Goal: Obtain resource: Download file/media

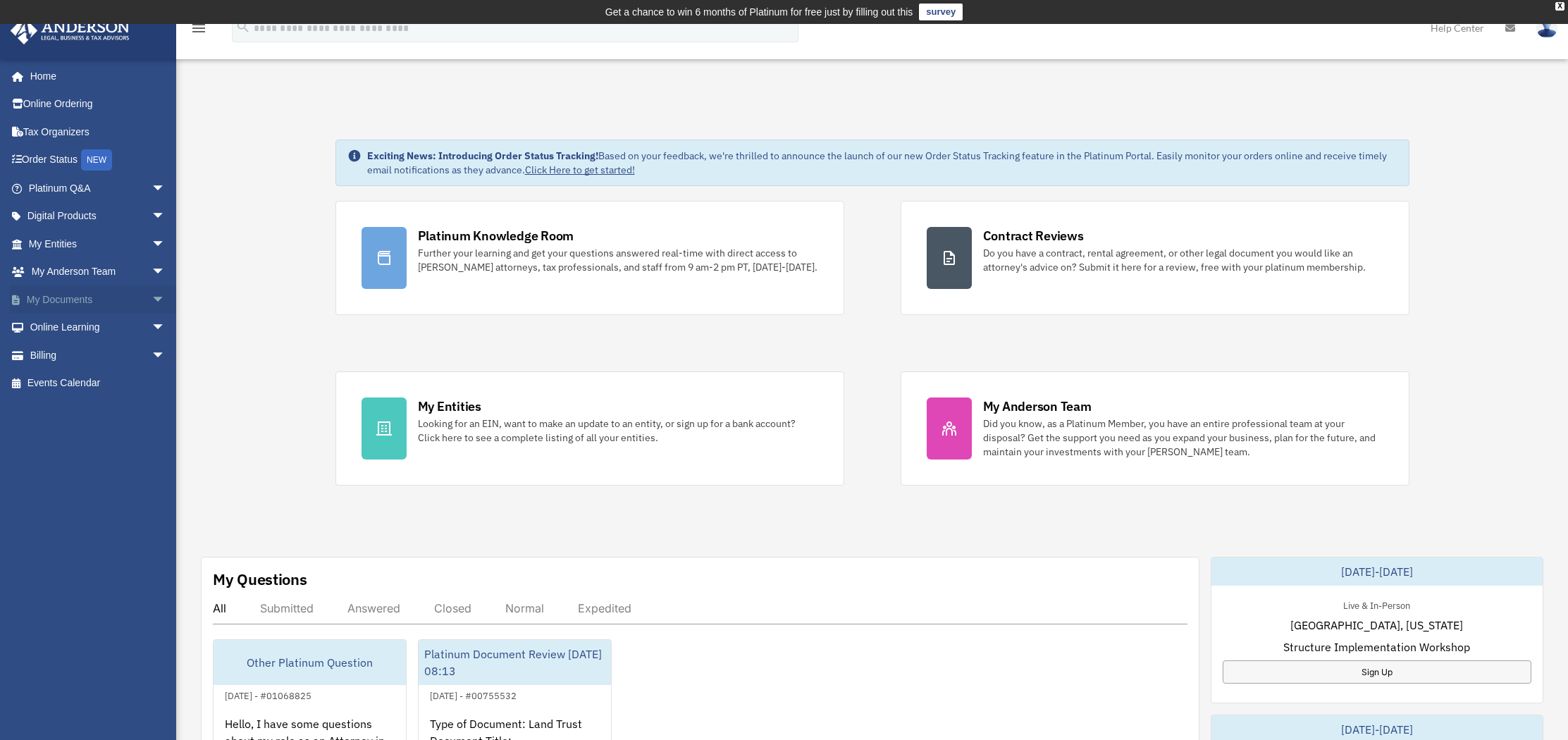
click at [152, 298] on span "arrow_drop_down" at bounding box center [165, 299] width 28 height 29
click at [63, 330] on link "Box" at bounding box center [103, 327] width 167 height 28
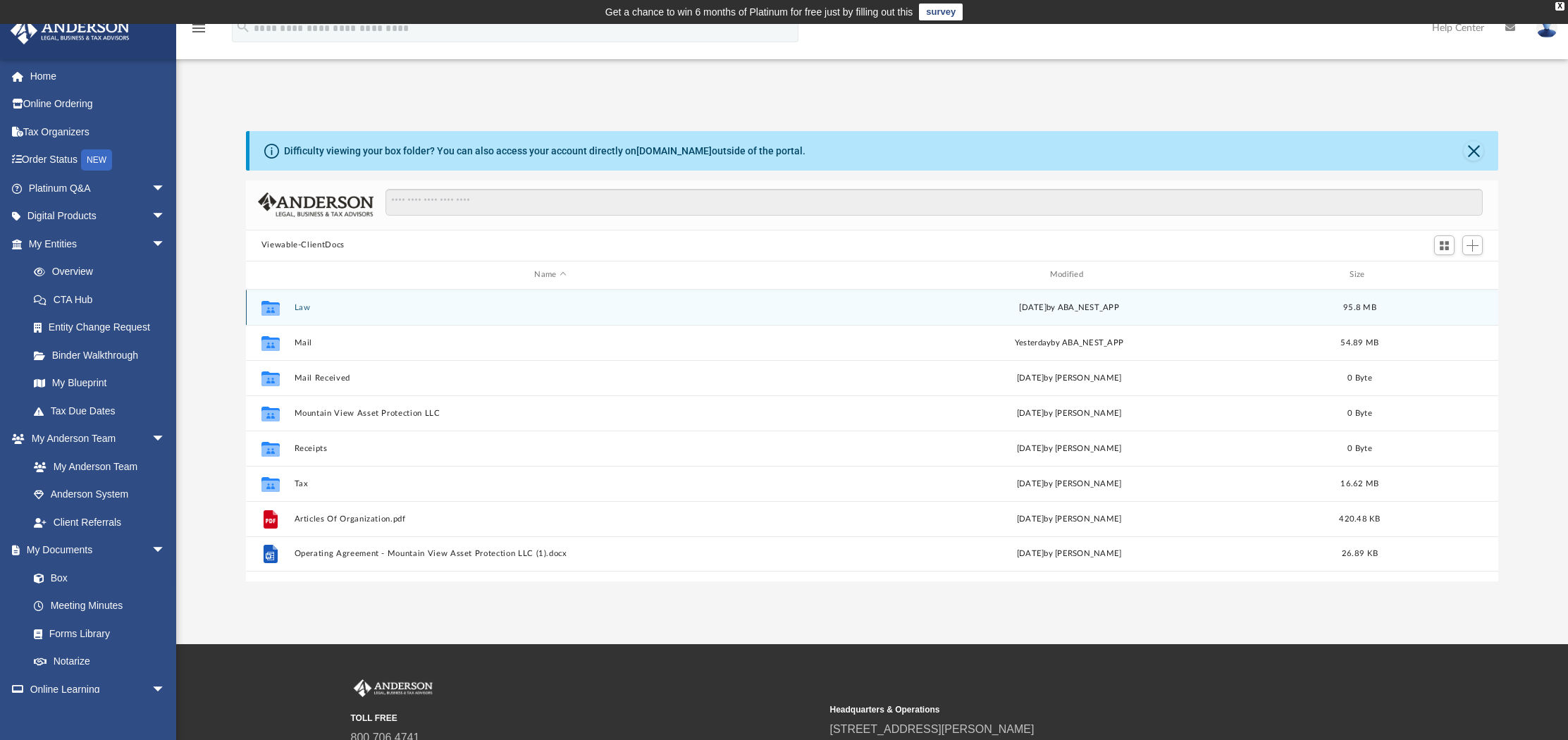
scroll to position [309, 1241]
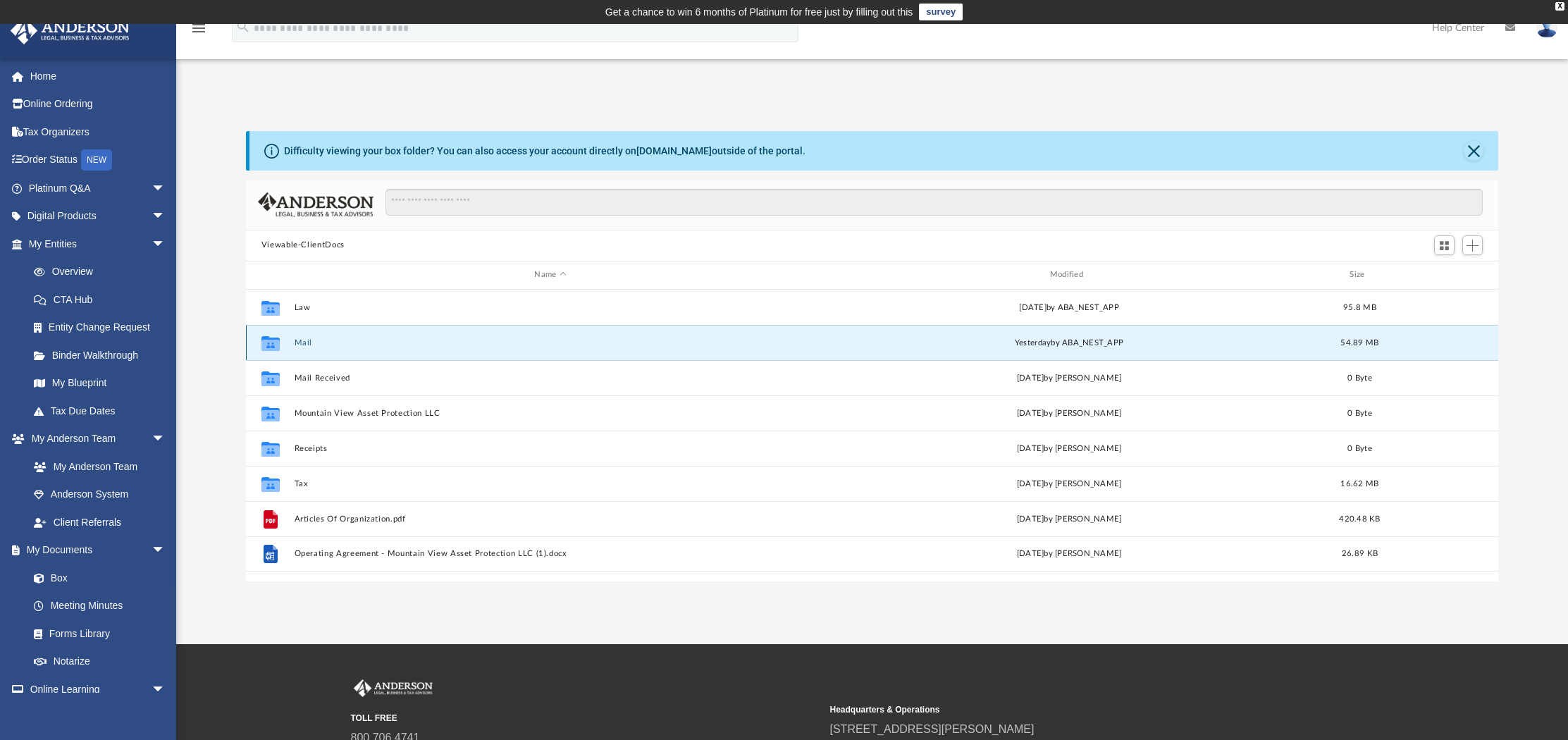
click at [301, 339] on button "Mail" at bounding box center [550, 342] width 512 height 9
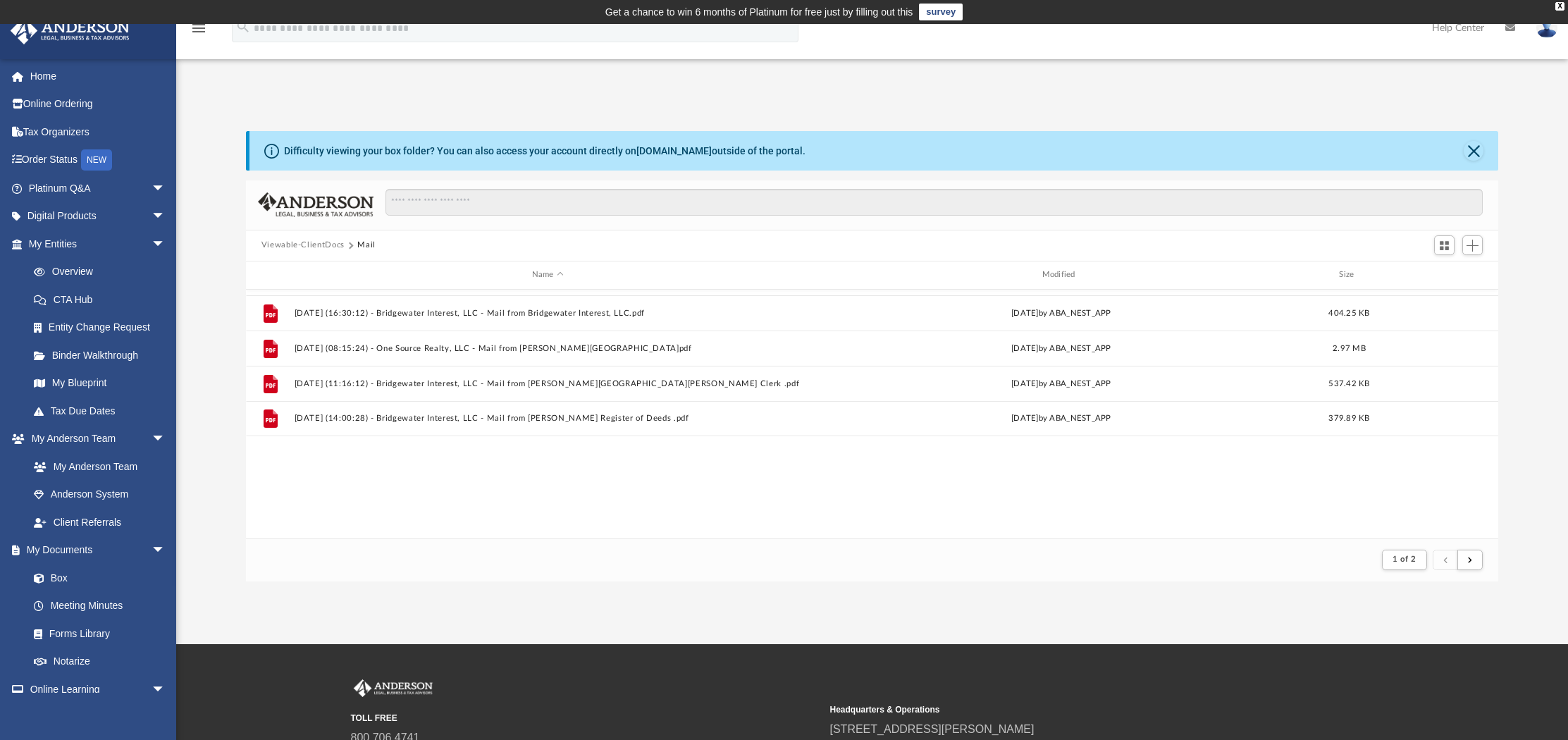
scroll to position [1512, 0]
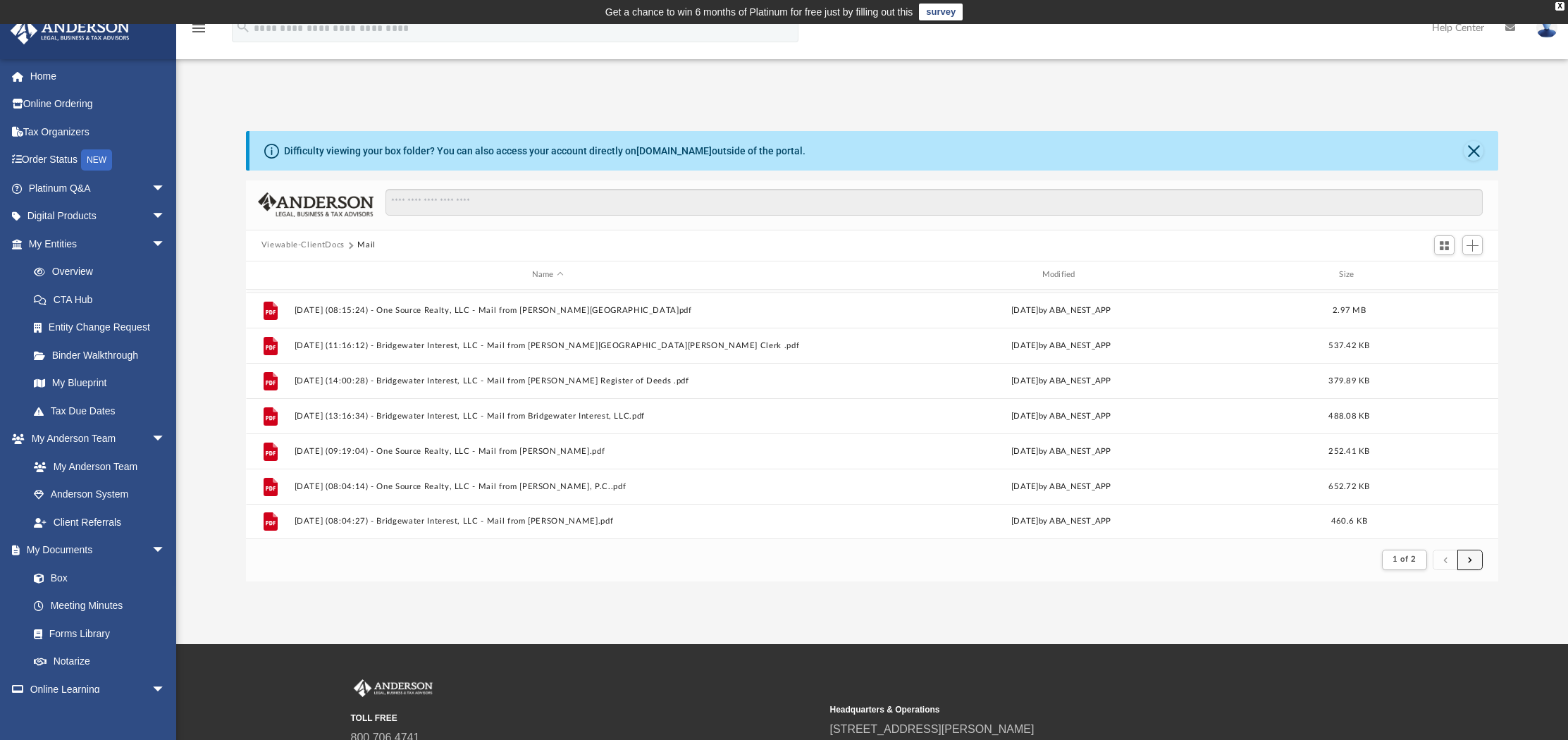
click at [1466, 557] on button "submit" at bounding box center [1470, 560] width 26 height 20
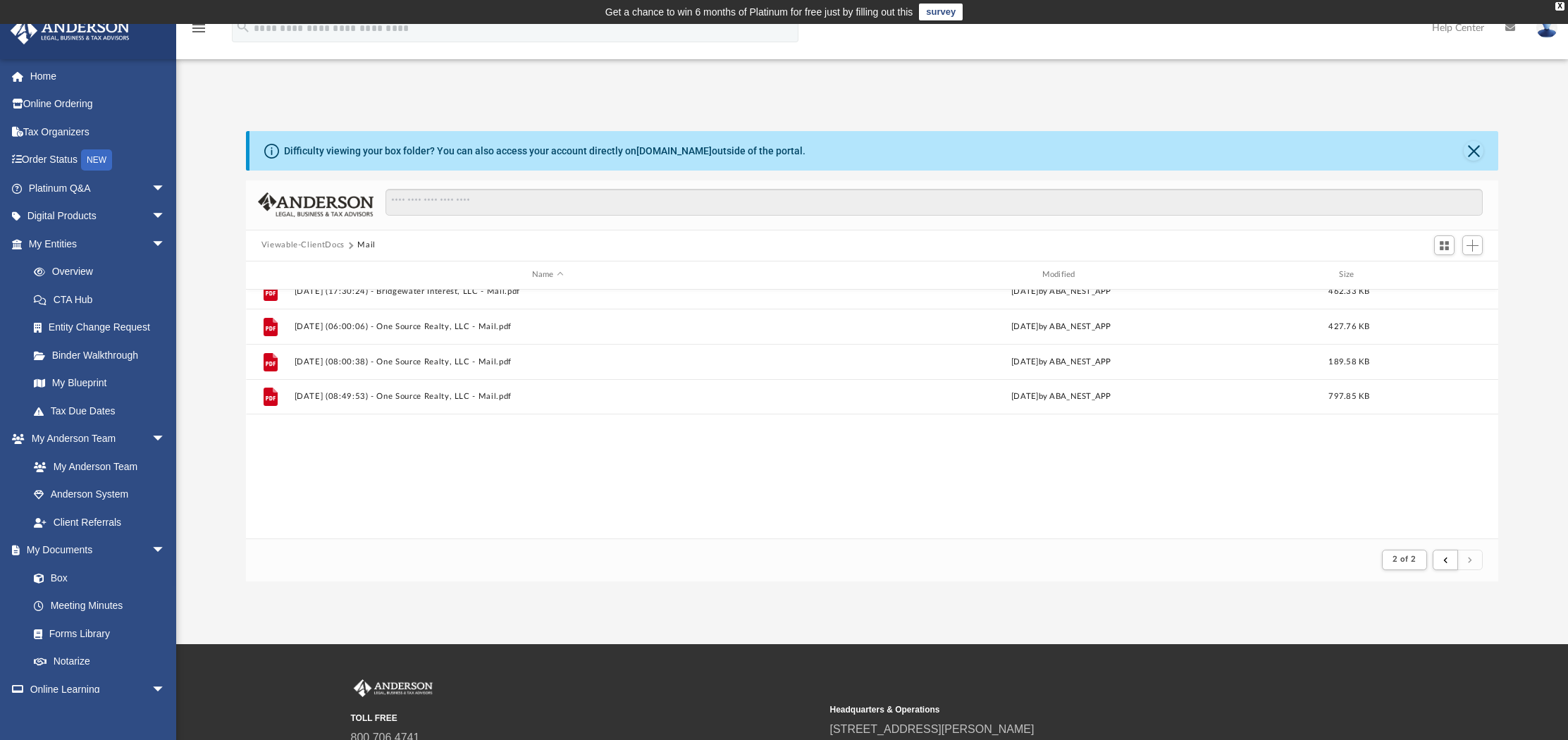
scroll to position [737, 0]
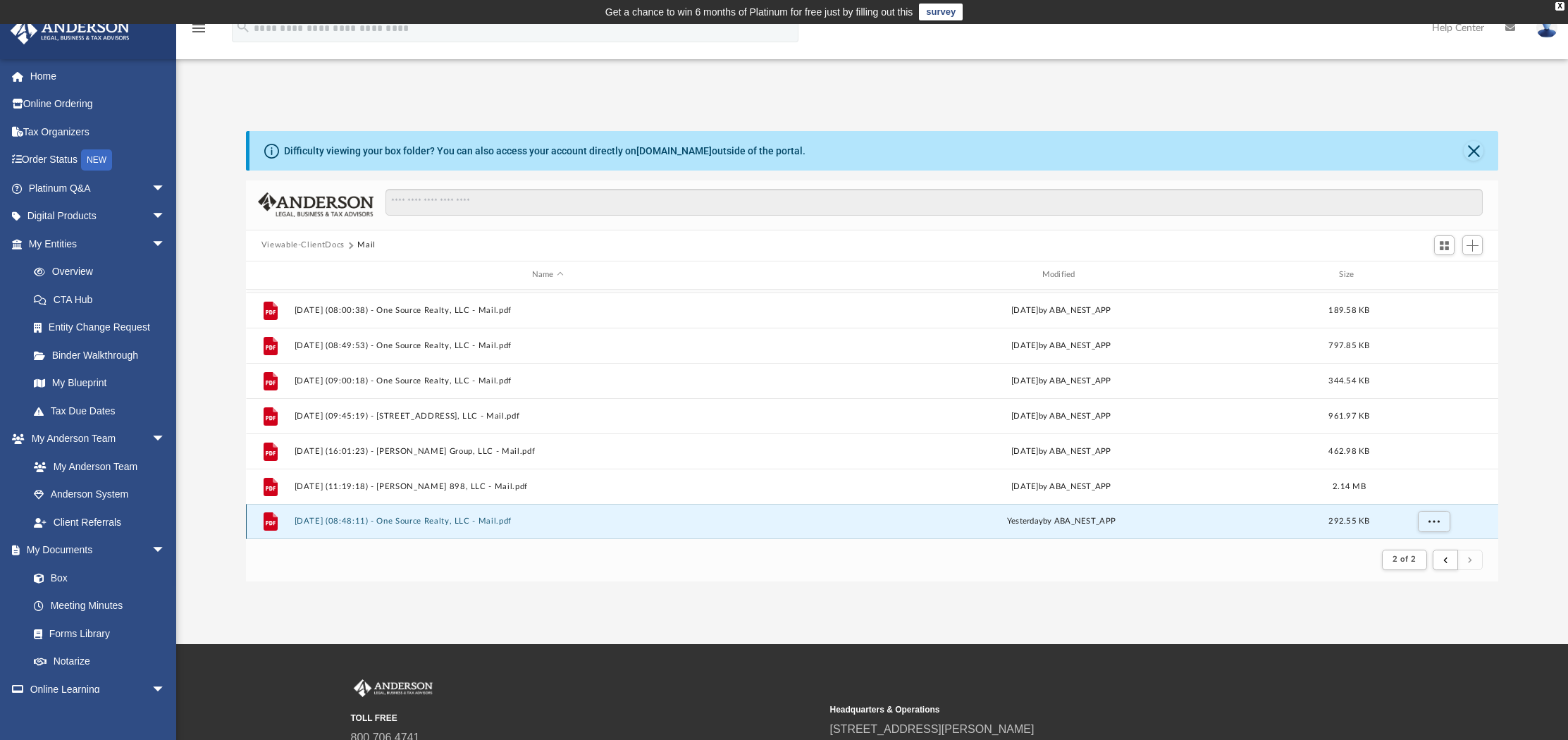
click at [404, 523] on button "2025.09.23 (08:48:11) - One Source Realty, LLC - Mail.pdf" at bounding box center [548, 521] width 508 height 9
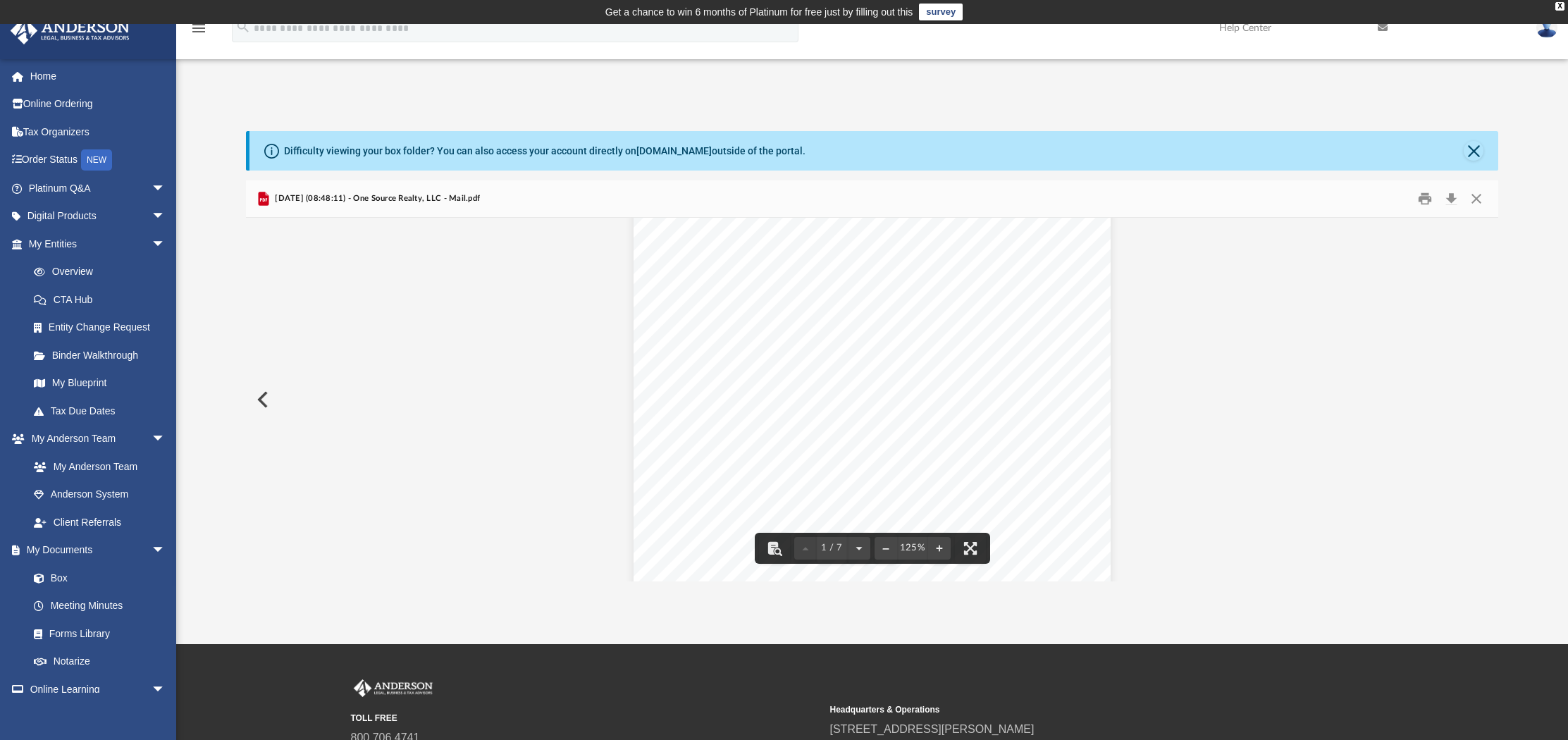
scroll to position [42, 0]
click at [1477, 195] on button "Close" at bounding box center [1476, 198] width 26 height 22
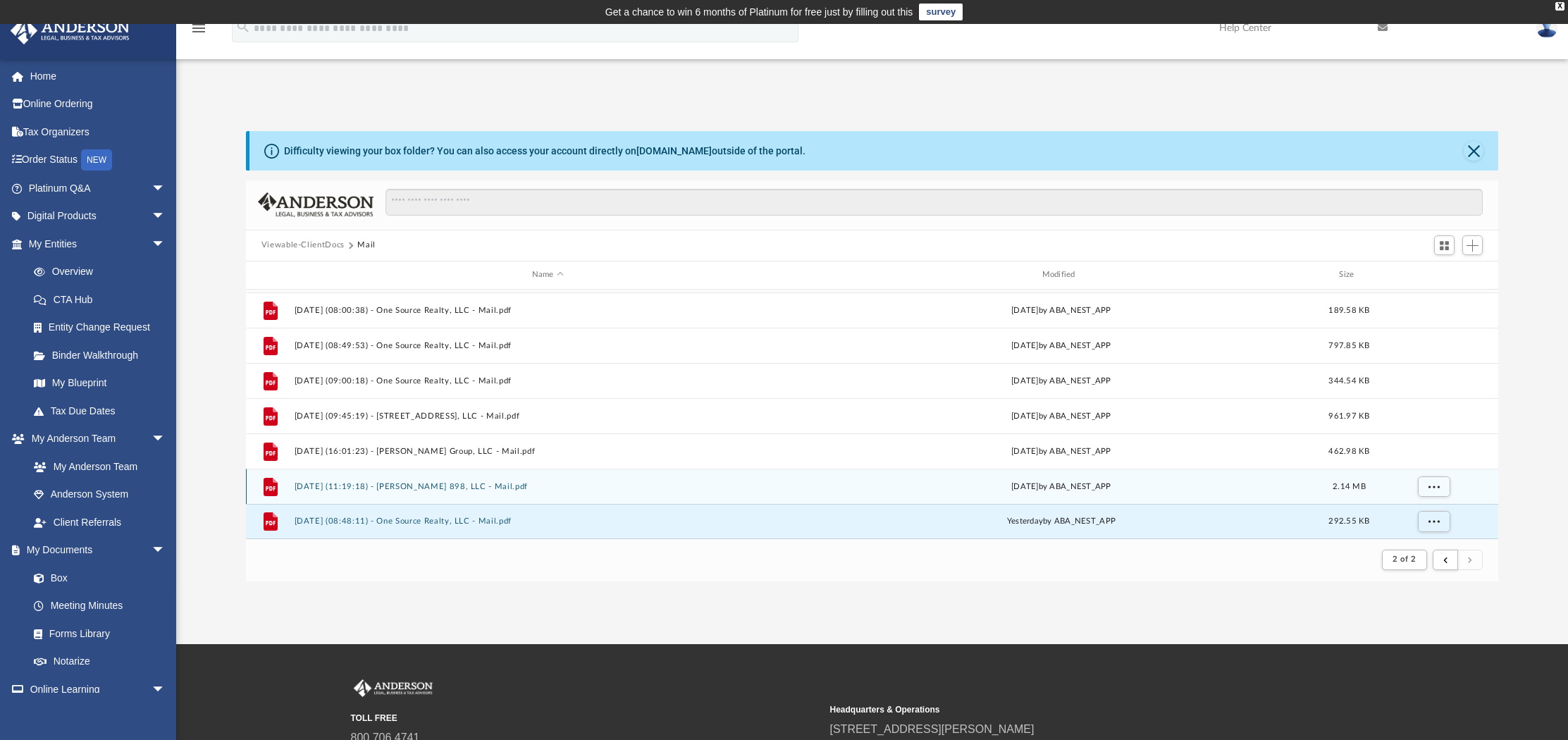
click at [456, 487] on button "2025.09.19 (11:19:18) - REVA 898, LLC - Mail.pdf" at bounding box center [548, 486] width 508 height 9
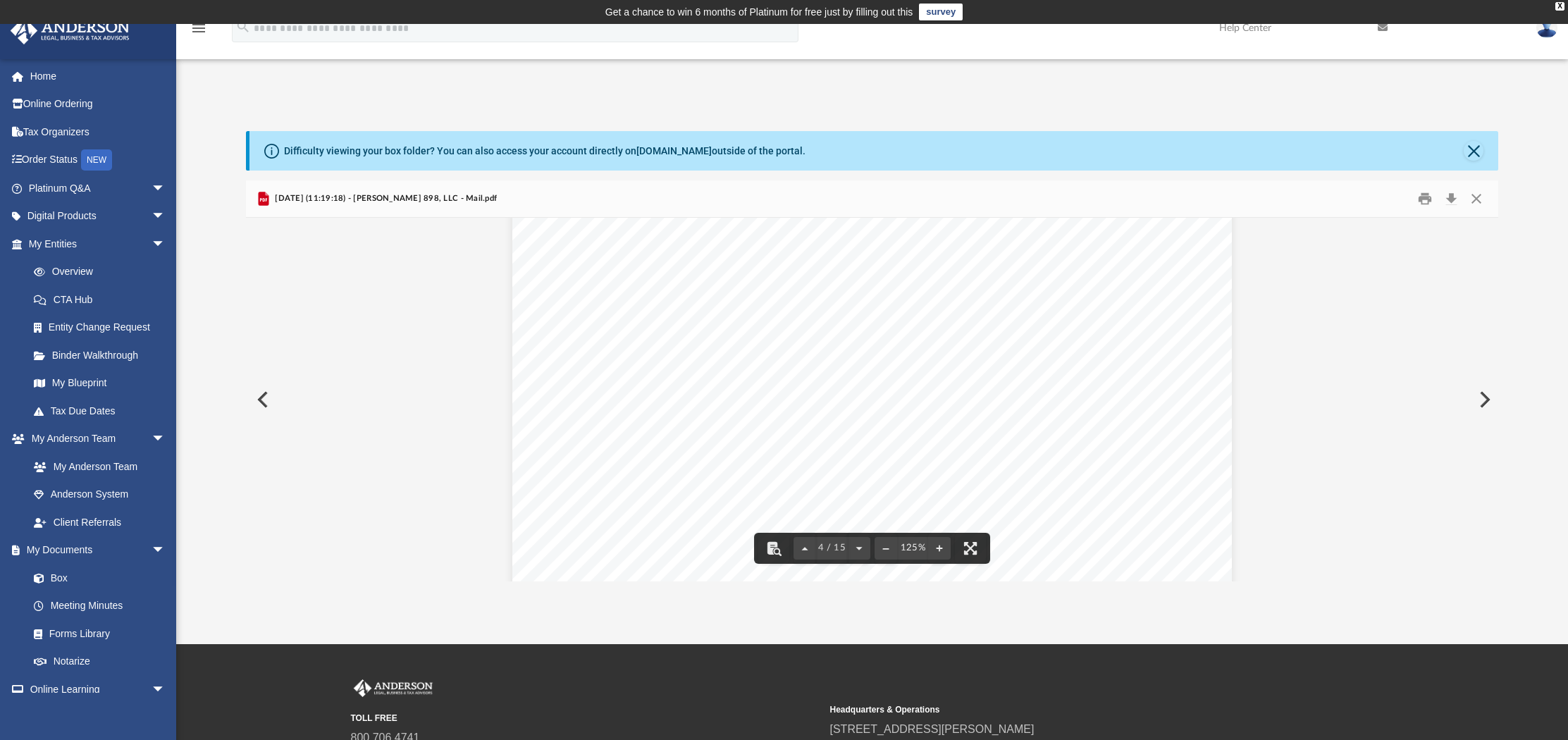
scroll to position [2713, 0]
click at [1474, 191] on button "Close" at bounding box center [1476, 198] width 26 height 22
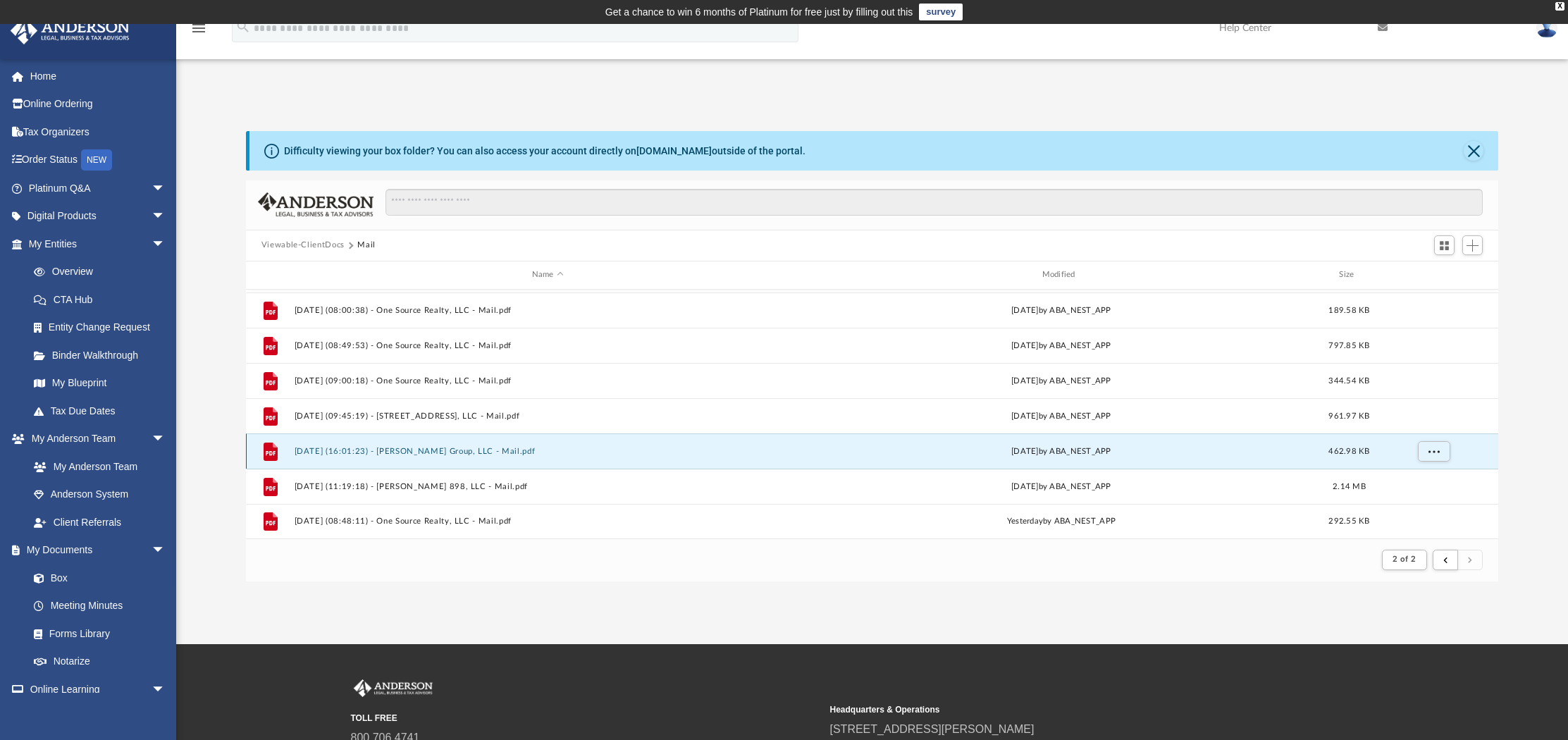
click at [409, 451] on button "2025.09.17 (16:01:23) - Chaim Group, LLC - Mail.pdf" at bounding box center [548, 450] width 508 height 9
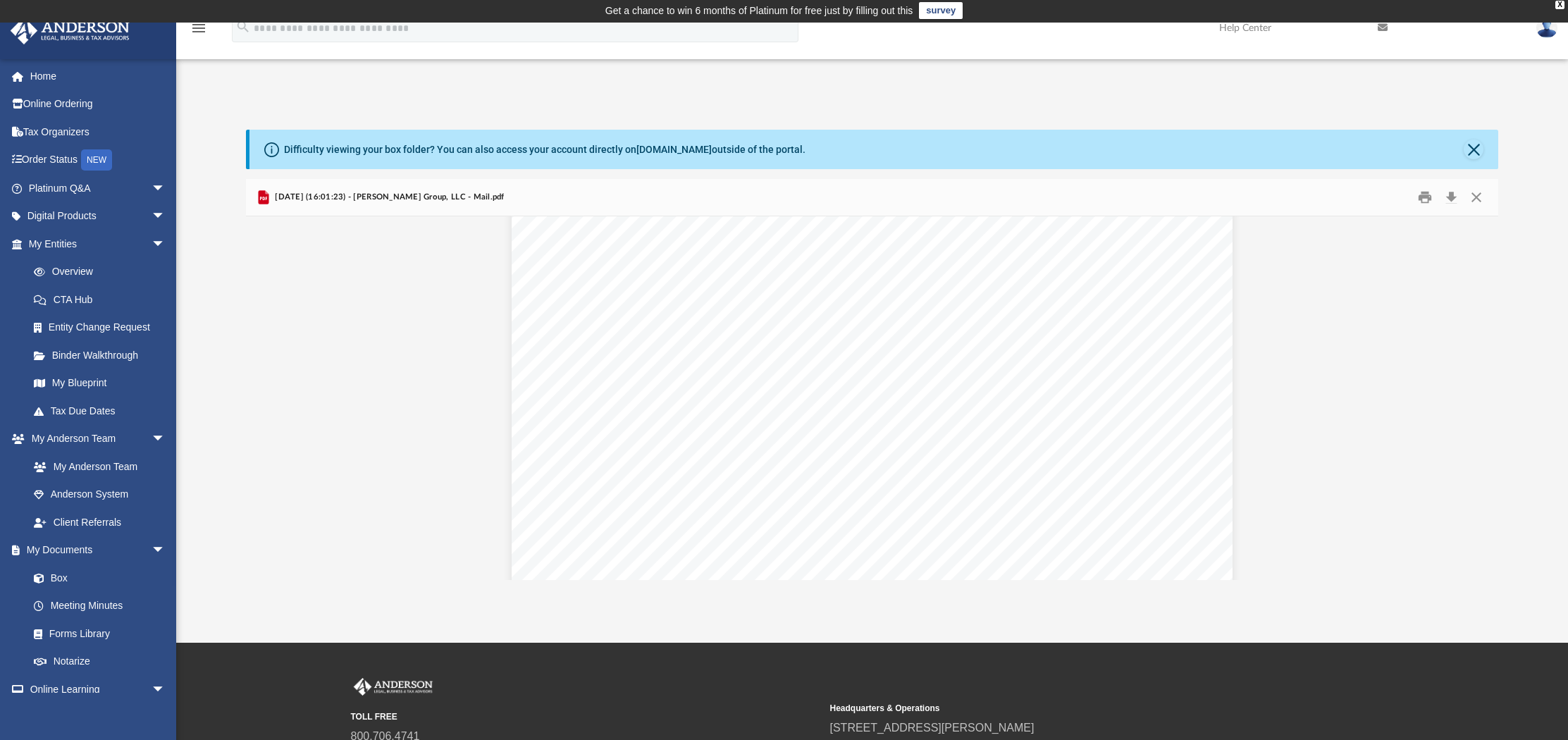
scroll to position [349, 0]
click at [1471, 198] on button "Close" at bounding box center [1476, 197] width 26 height 22
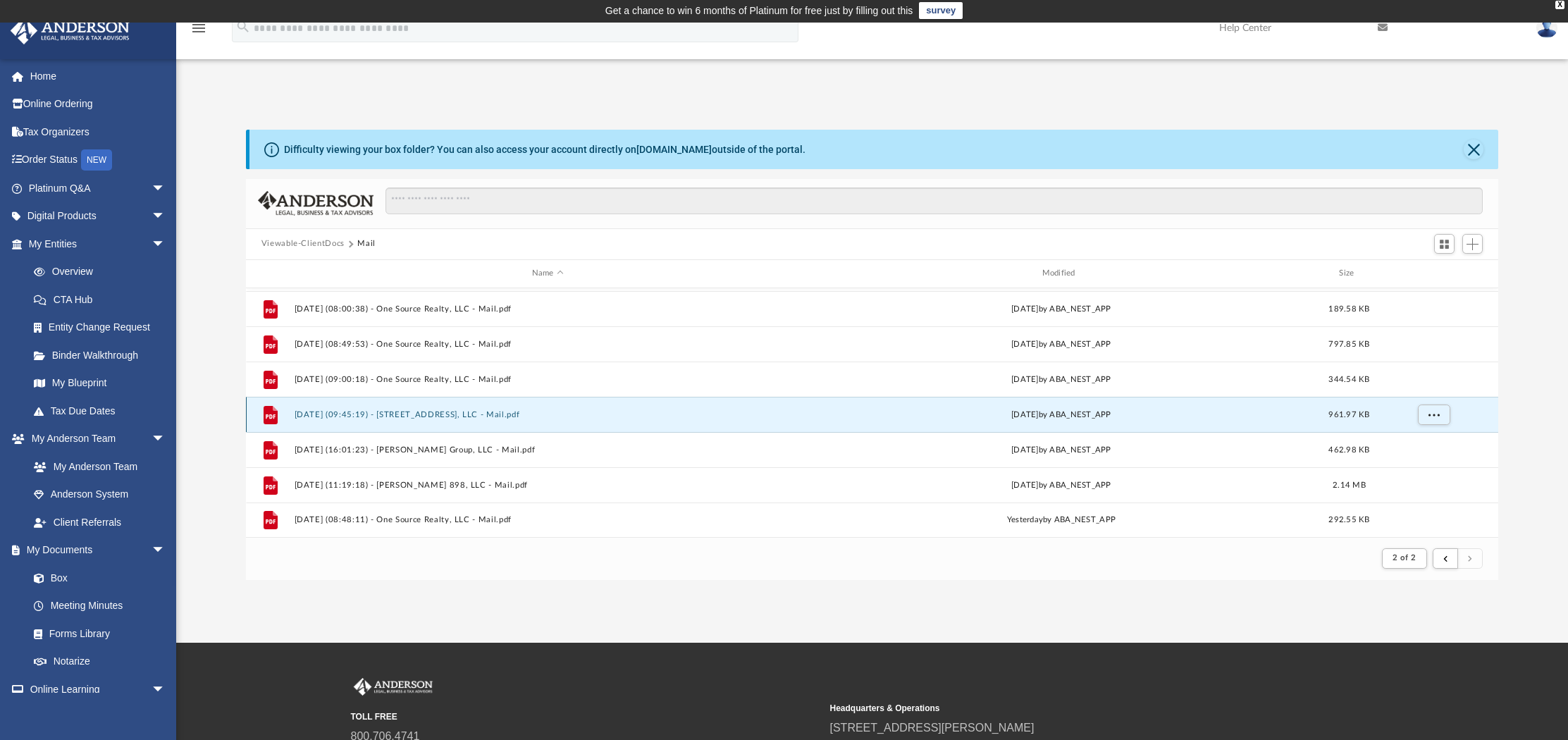
click at [444, 413] on button "2025.09.12 (09:45:19) - 134 Oxford Place, LLC - Mail.pdf" at bounding box center [548, 414] width 508 height 9
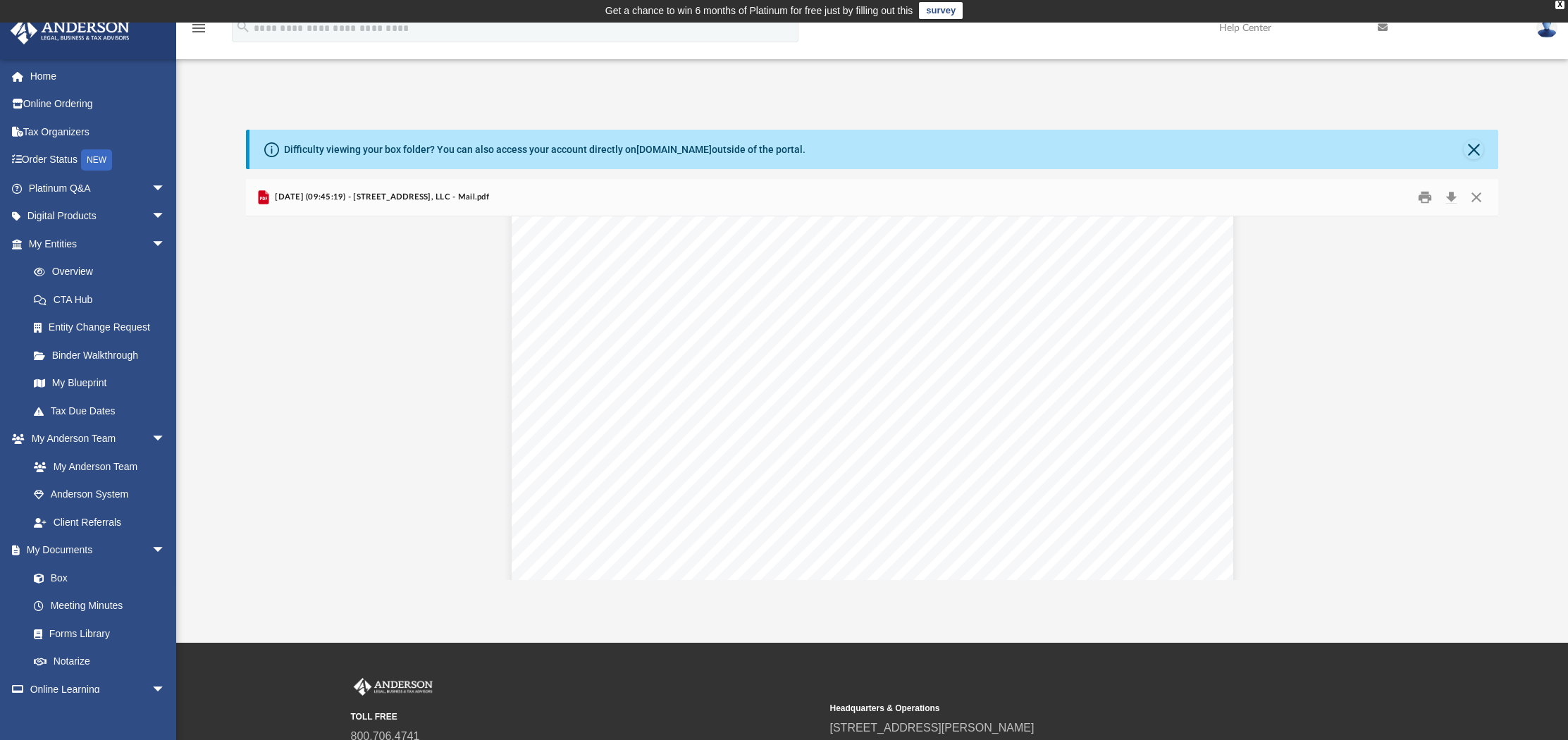
scroll to position [4960, 0]
click at [1481, 196] on button "Close" at bounding box center [1476, 197] width 26 height 22
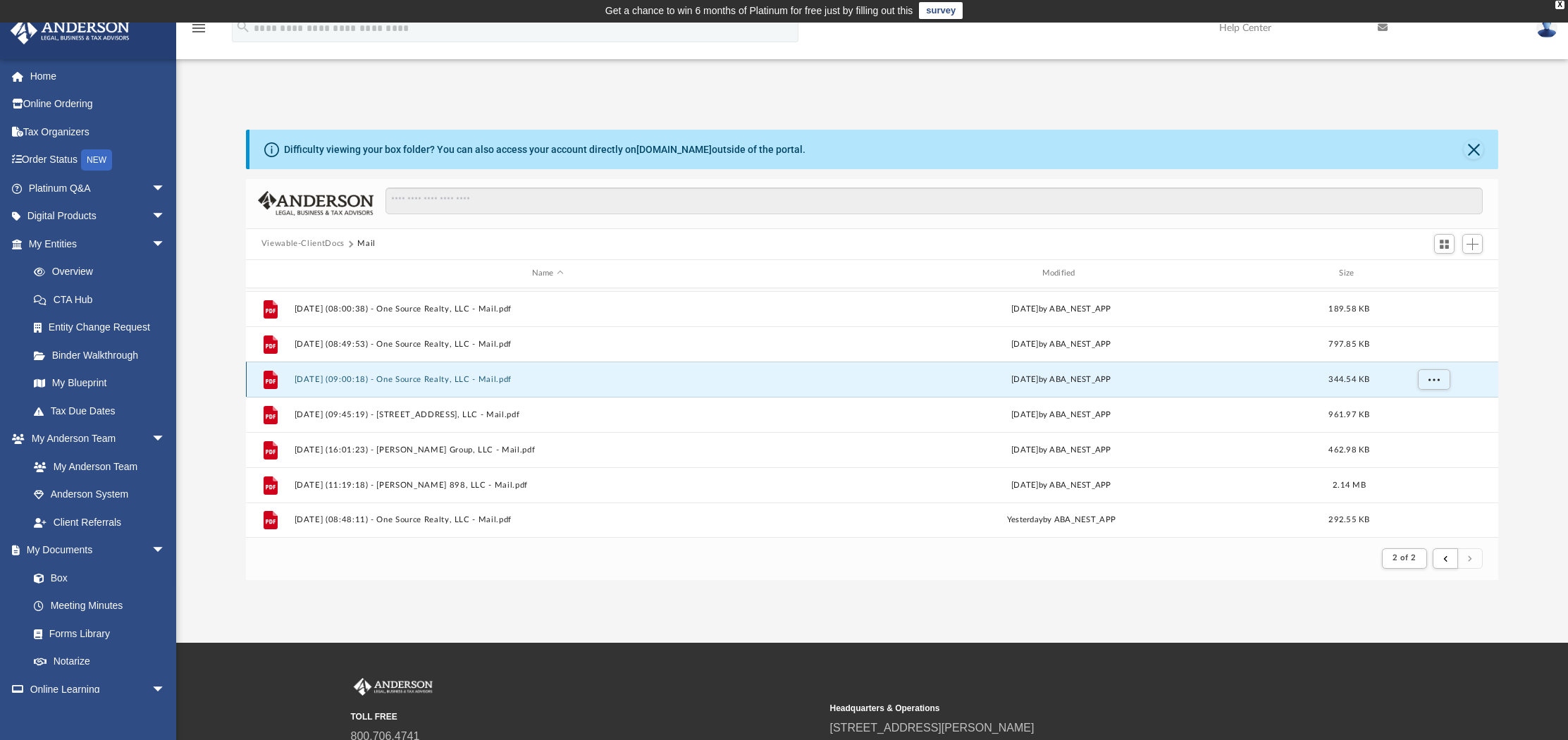
click at [493, 380] on button "2025.09.03 (09:00:18) - One Source Realty, LLC - Mail.pdf" at bounding box center [548, 379] width 508 height 9
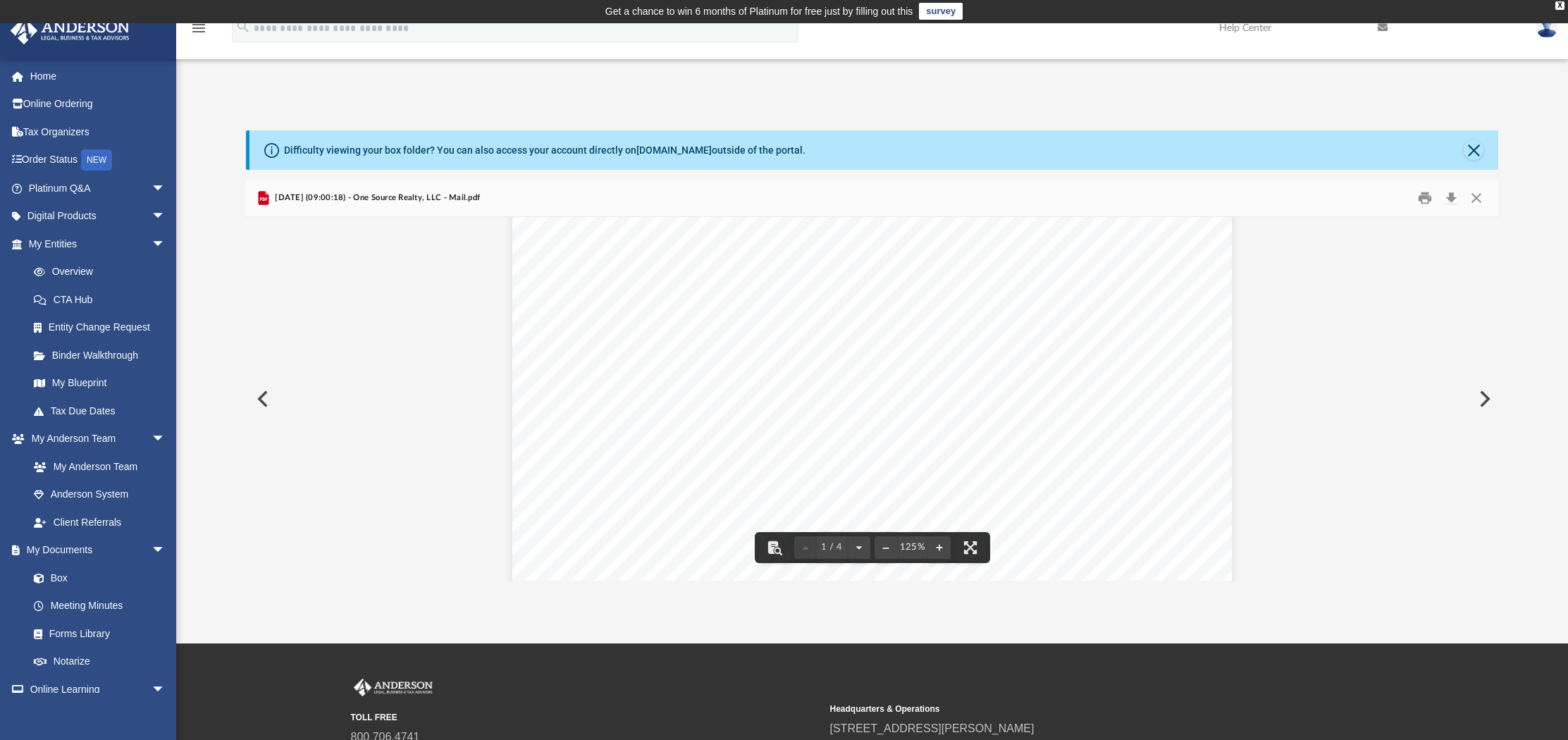
scroll to position [324, 0]
click at [1482, 202] on button "Close" at bounding box center [1476, 198] width 26 height 22
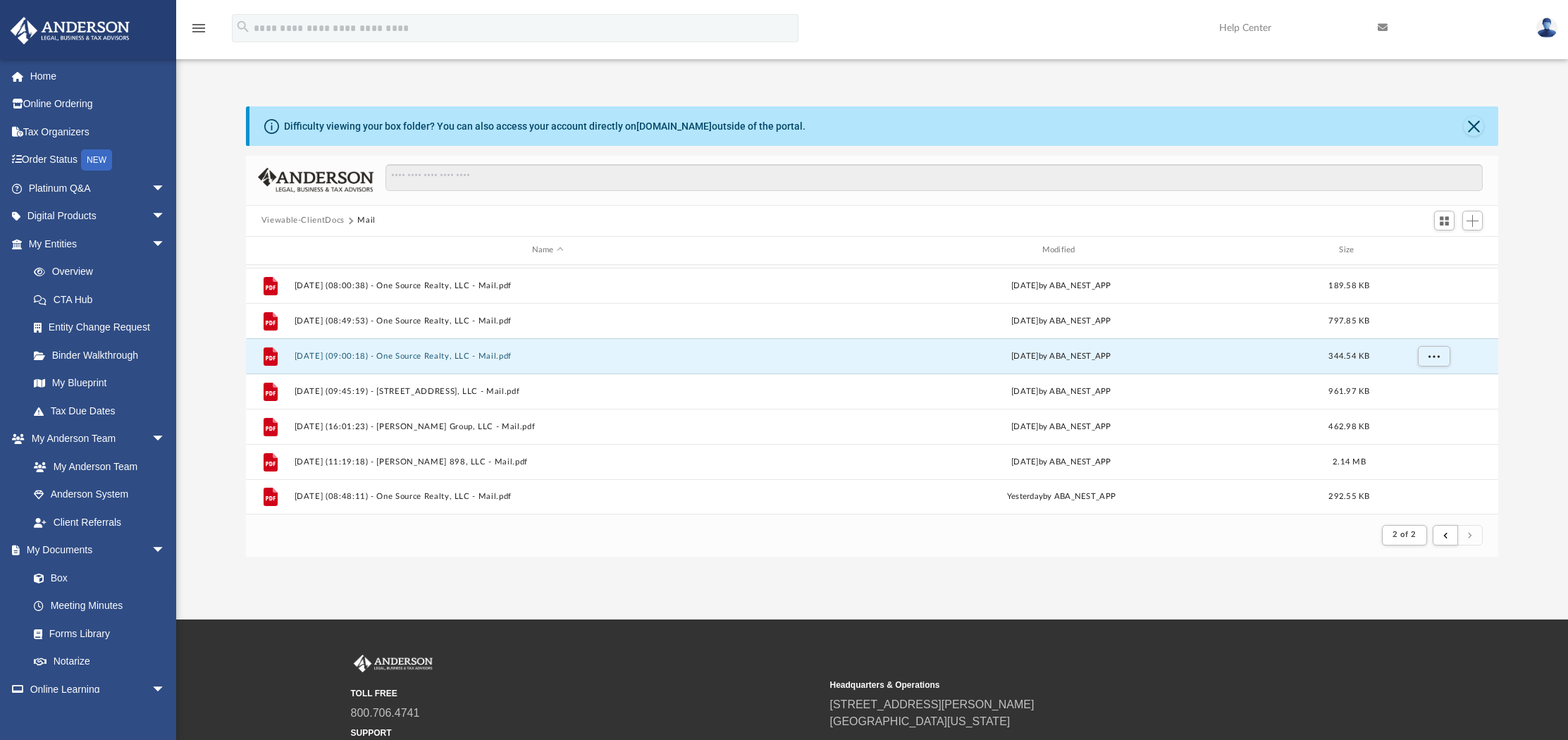
scroll to position [0, 0]
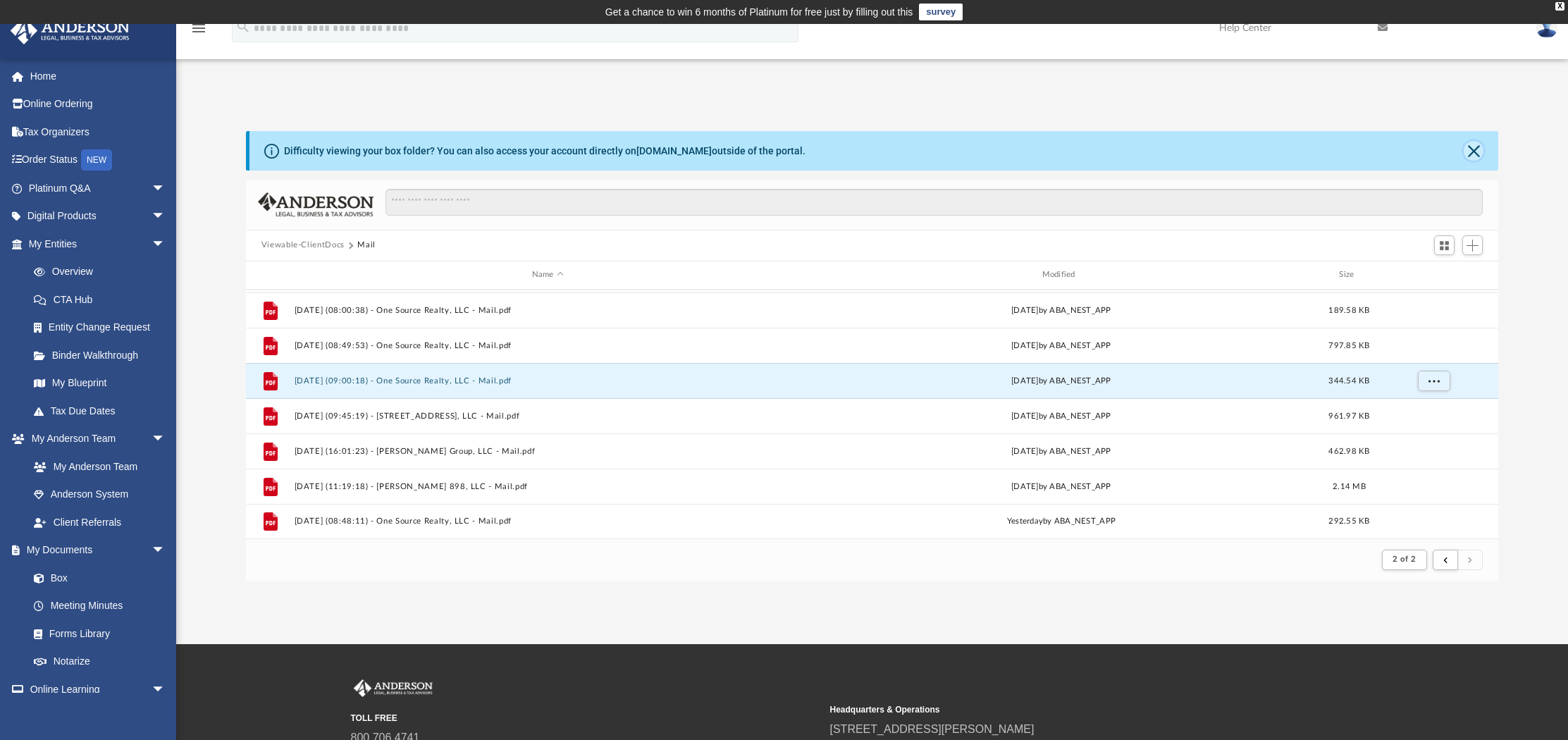
click at [1474, 158] on button "Close" at bounding box center [1473, 151] width 20 height 20
